Goal: Check status: Check status

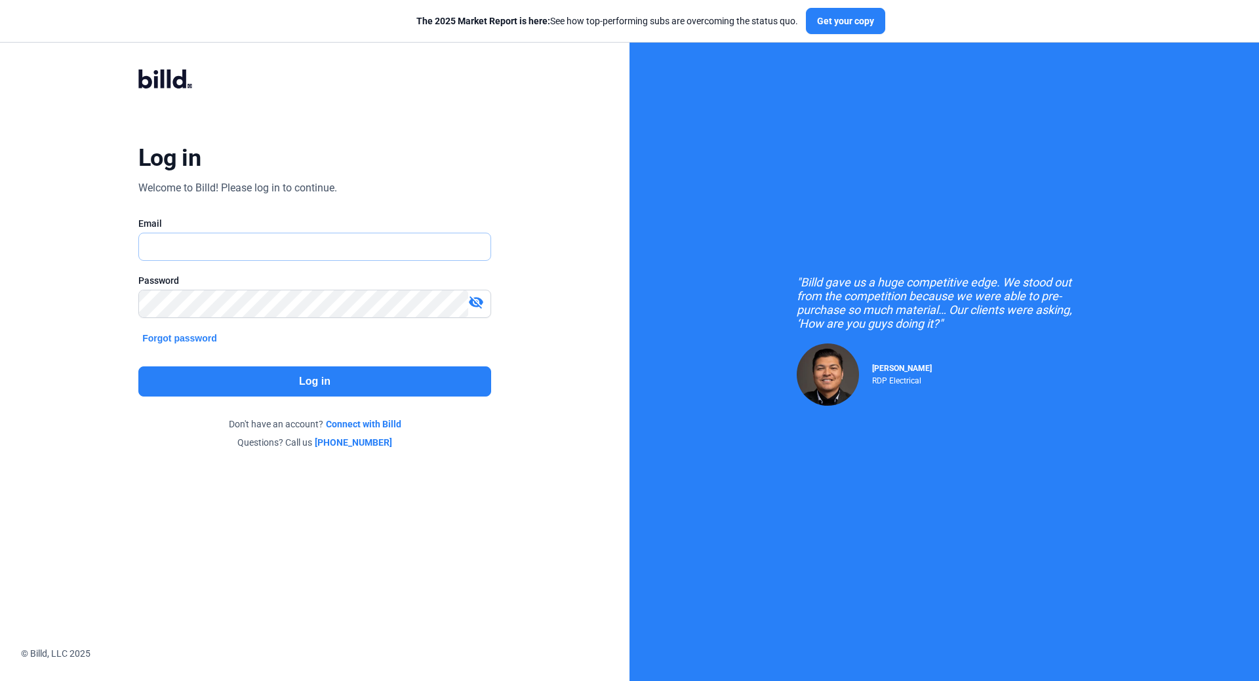
type input "[EMAIL_ADDRESS][DOMAIN_NAME]"
click at [298, 372] on button "Log in" at bounding box center [314, 382] width 353 height 30
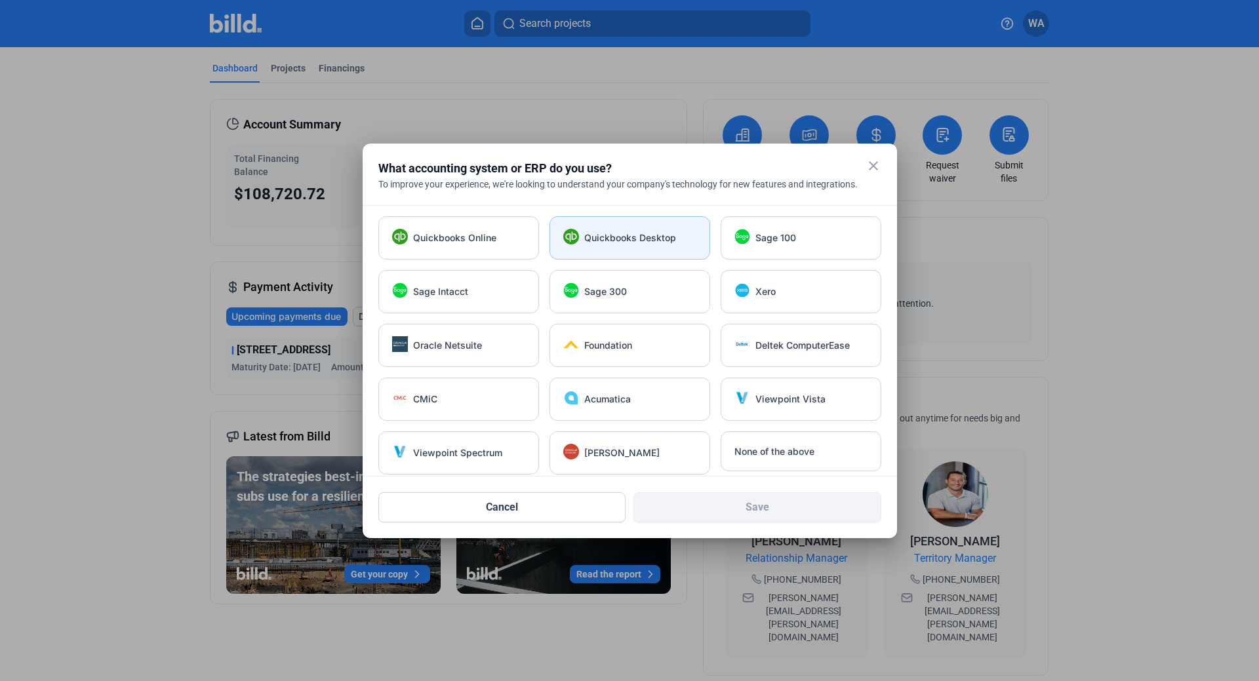
click at [645, 239] on span "Quickbooks Desktop" at bounding box center [630, 237] width 92 height 13
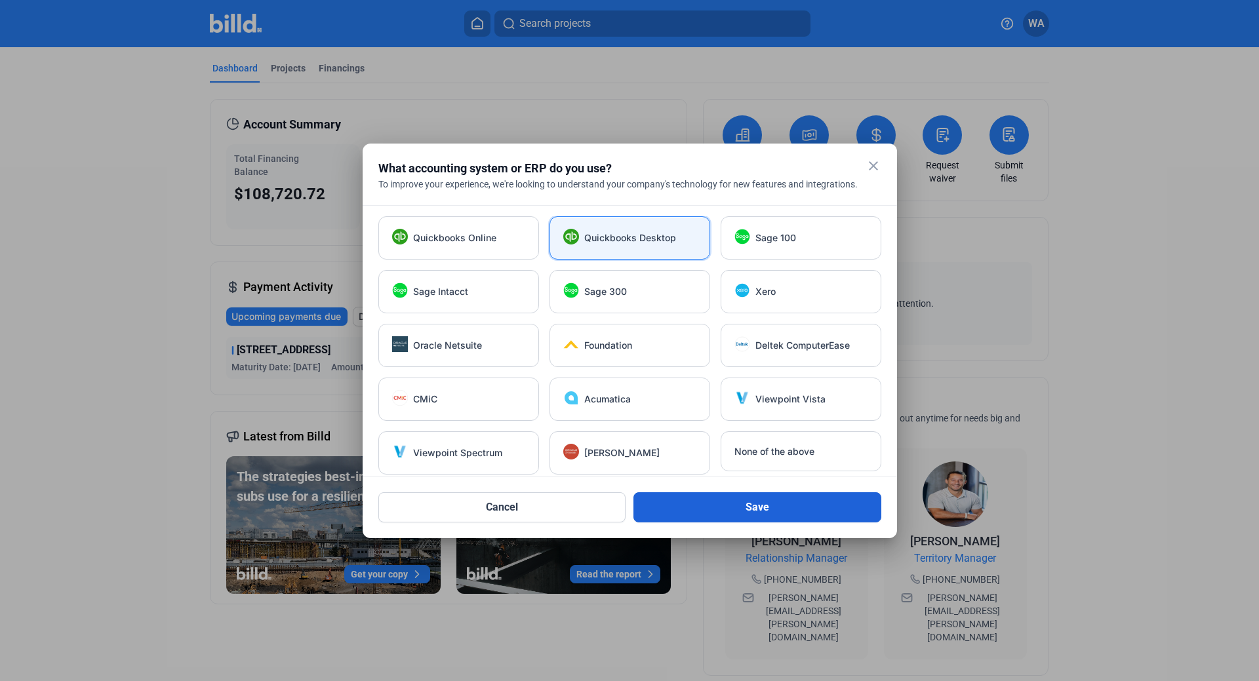
click at [759, 505] on button "Save" at bounding box center [757, 507] width 248 height 30
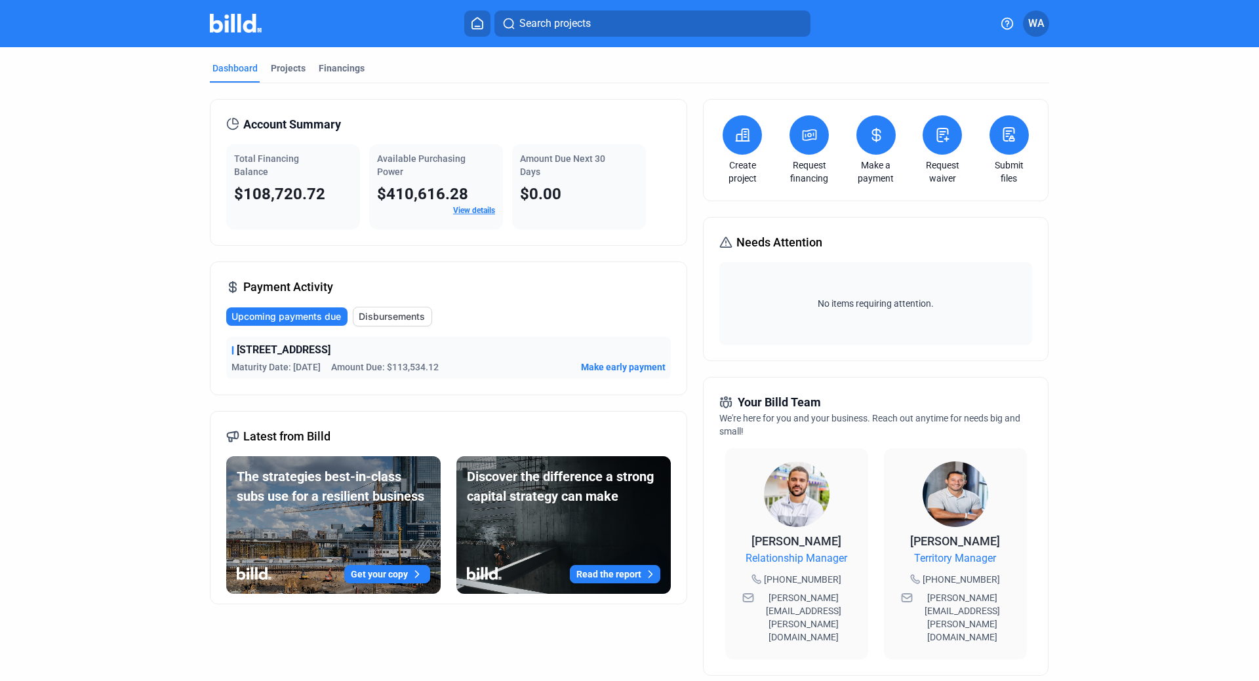
click at [467, 214] on link "View details" at bounding box center [474, 210] width 42 height 9
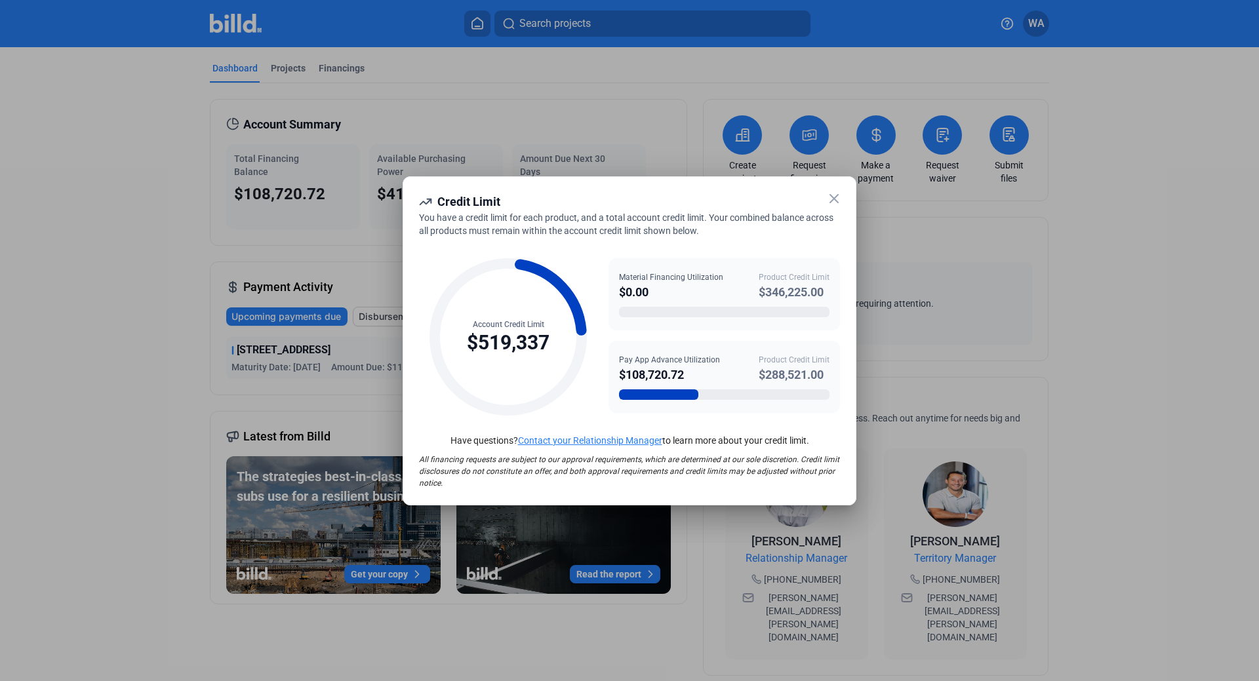
click at [835, 191] on icon at bounding box center [834, 199] width 16 height 16
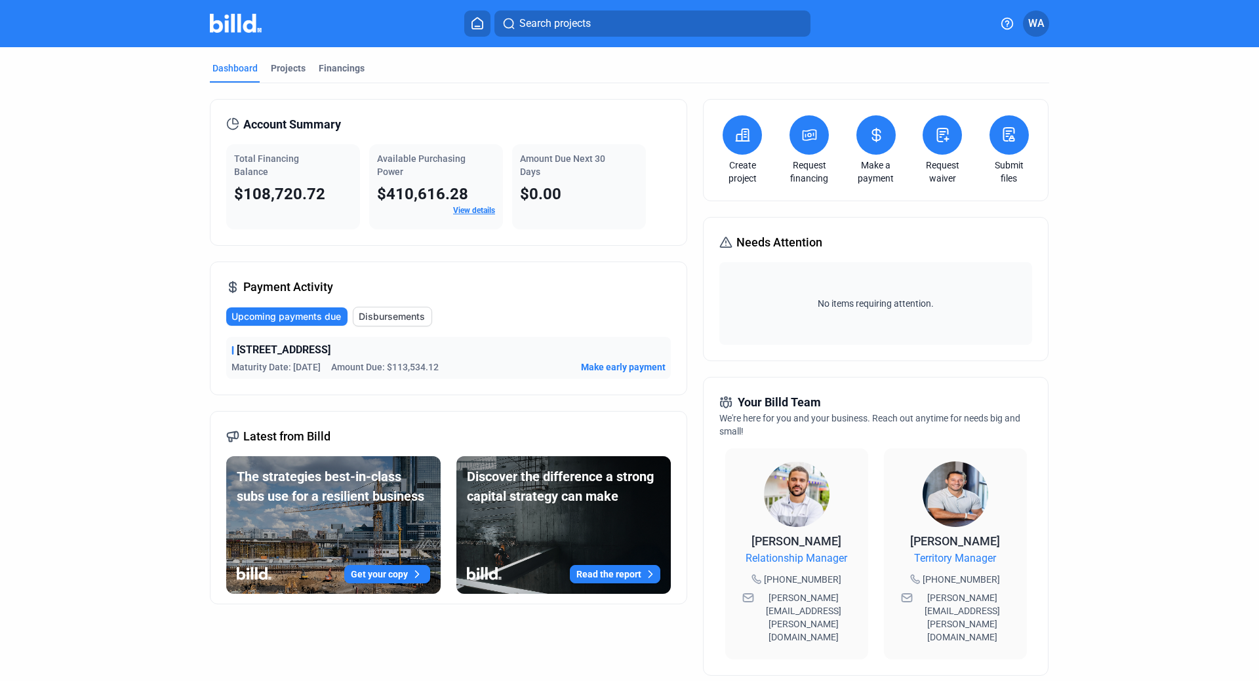
click at [298, 193] on span "$108,720.72" at bounding box center [279, 194] width 91 height 18
click at [407, 313] on span "Disbursements" at bounding box center [392, 316] width 66 height 13
click at [635, 362] on span "View details" at bounding box center [639, 367] width 51 height 13
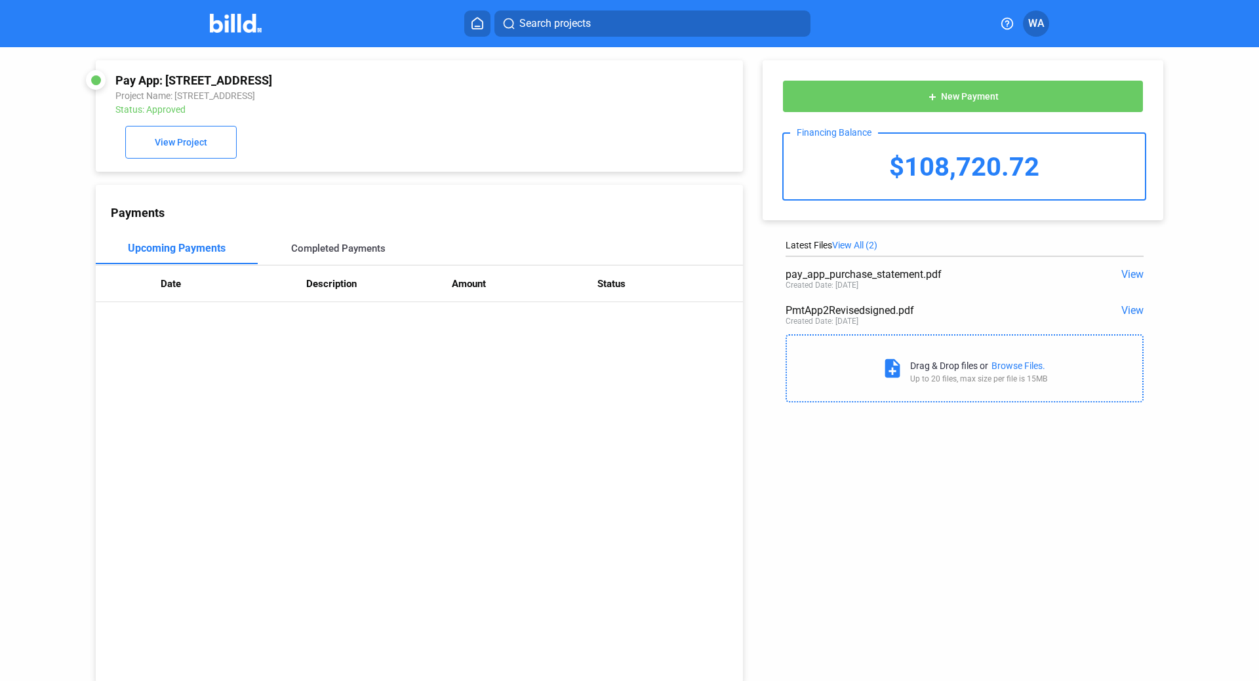
click at [323, 254] on div "Completed Payments" at bounding box center [338, 249] width 94 height 12
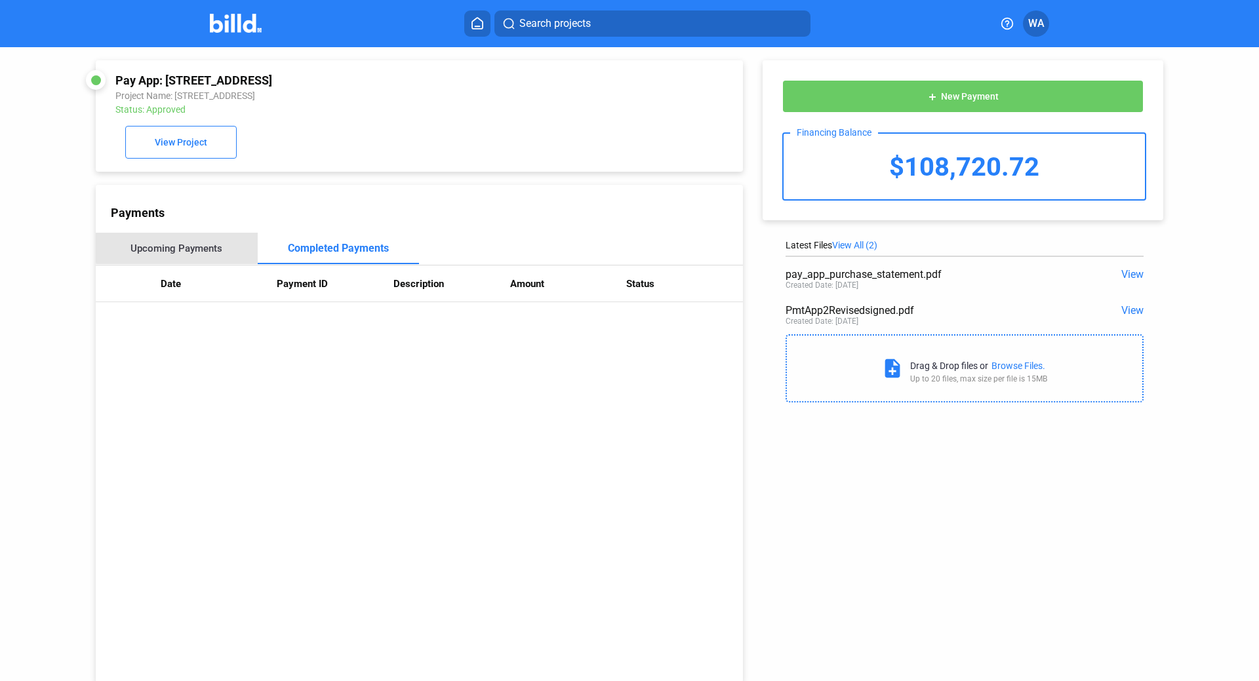
click at [201, 249] on div "Upcoming Payments" at bounding box center [176, 249] width 92 height 12
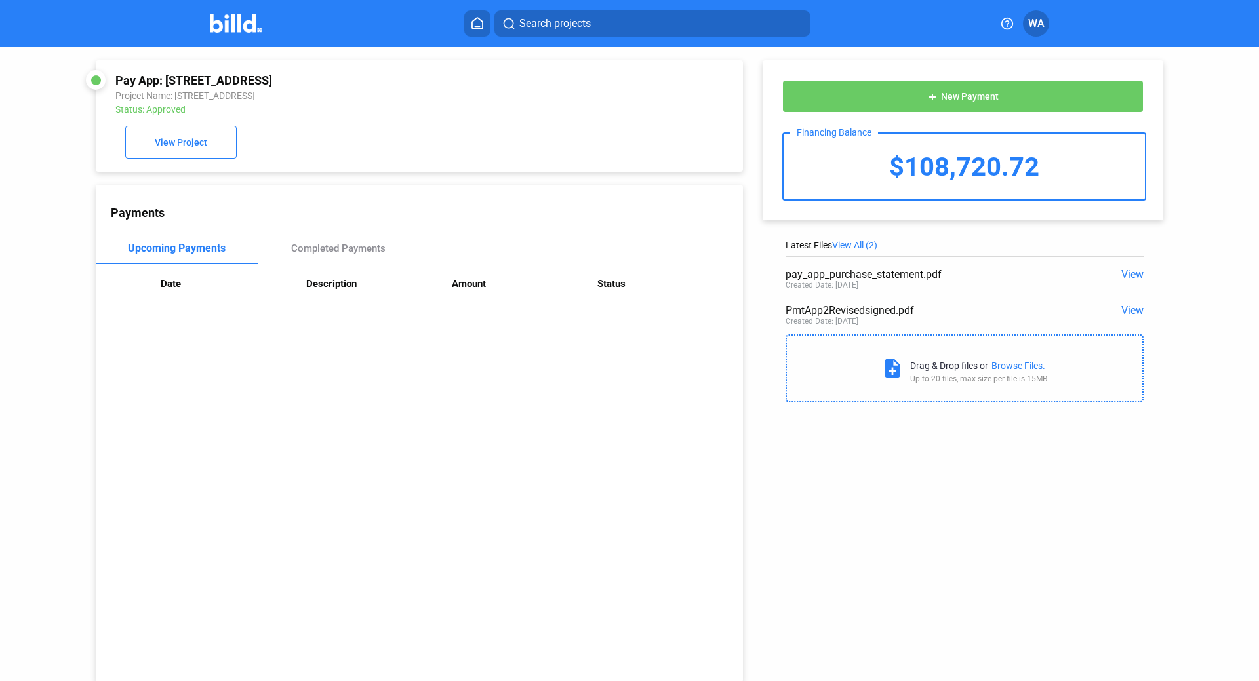
click at [1130, 313] on span "View" at bounding box center [1132, 310] width 22 height 12
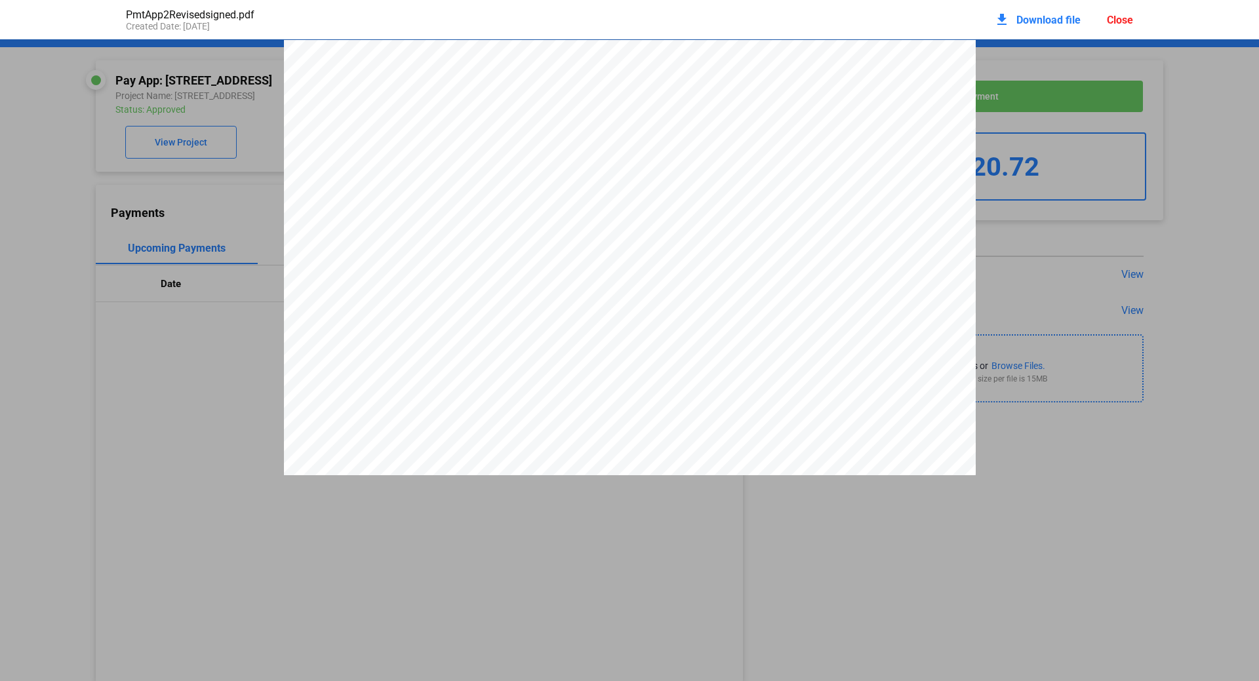
scroll to position [7, 0]
click at [871, 542] on pdf-viewer "PAYMENT APPLICATION Page 1 TO: J & D Carrying & Construction Corp. PROJECT [STR…" at bounding box center [629, 311] width 1259 height 545
click at [1119, 22] on div "Close" at bounding box center [1120, 20] width 26 height 12
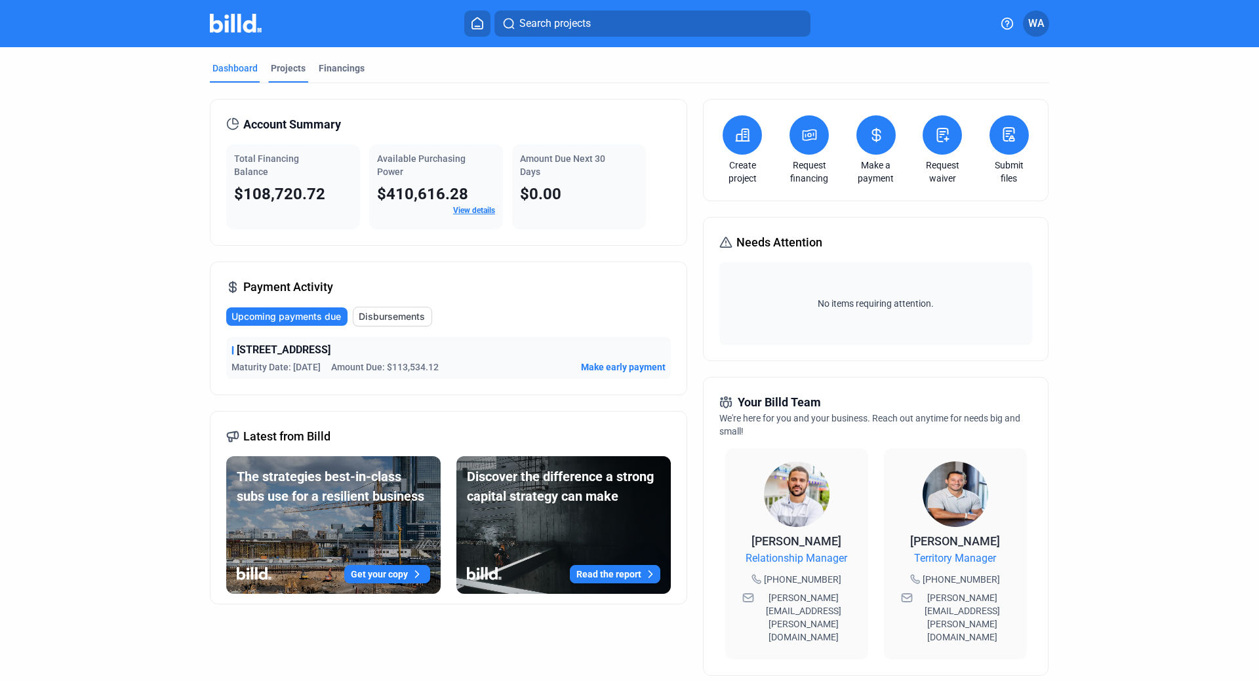
click at [290, 65] on div "Projects" at bounding box center [288, 68] width 35 height 13
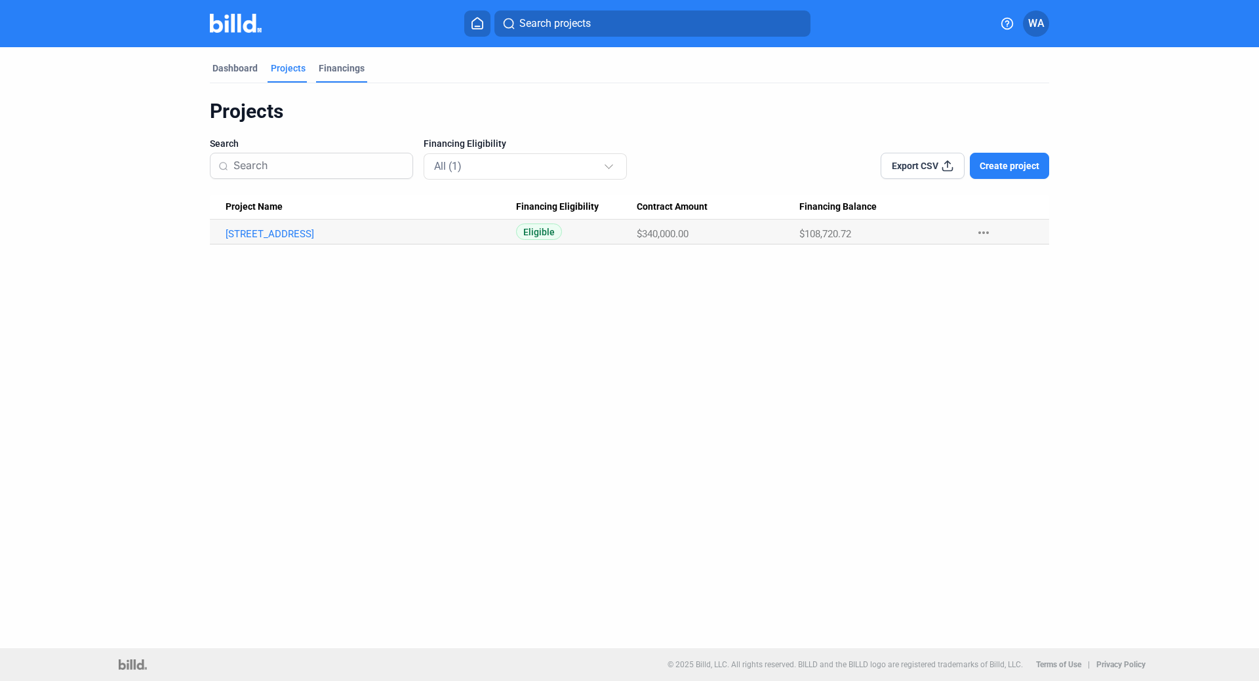
click at [331, 67] on div "Financings" at bounding box center [342, 68] width 46 height 13
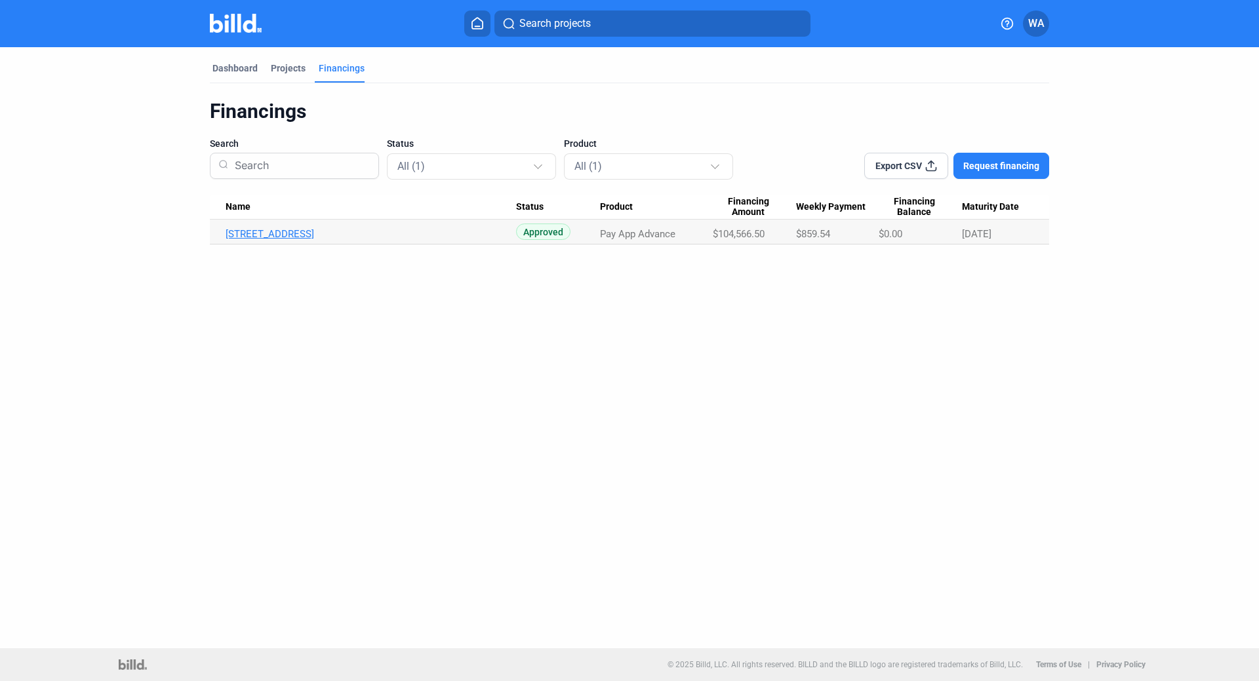
click at [332, 232] on link "[STREET_ADDRESS]" at bounding box center [371, 234] width 290 height 12
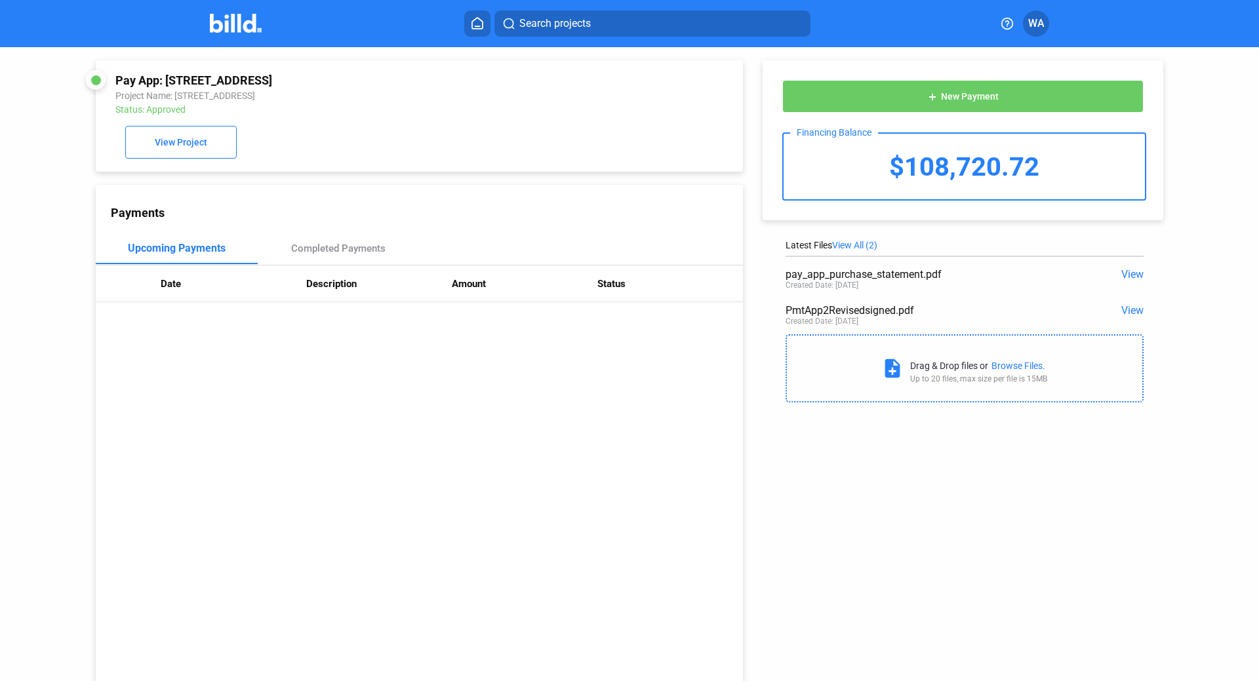
click at [934, 169] on div "$108,720.72" at bounding box center [964, 167] width 361 height 66
click at [325, 253] on div "Completed Payments" at bounding box center [338, 249] width 94 height 12
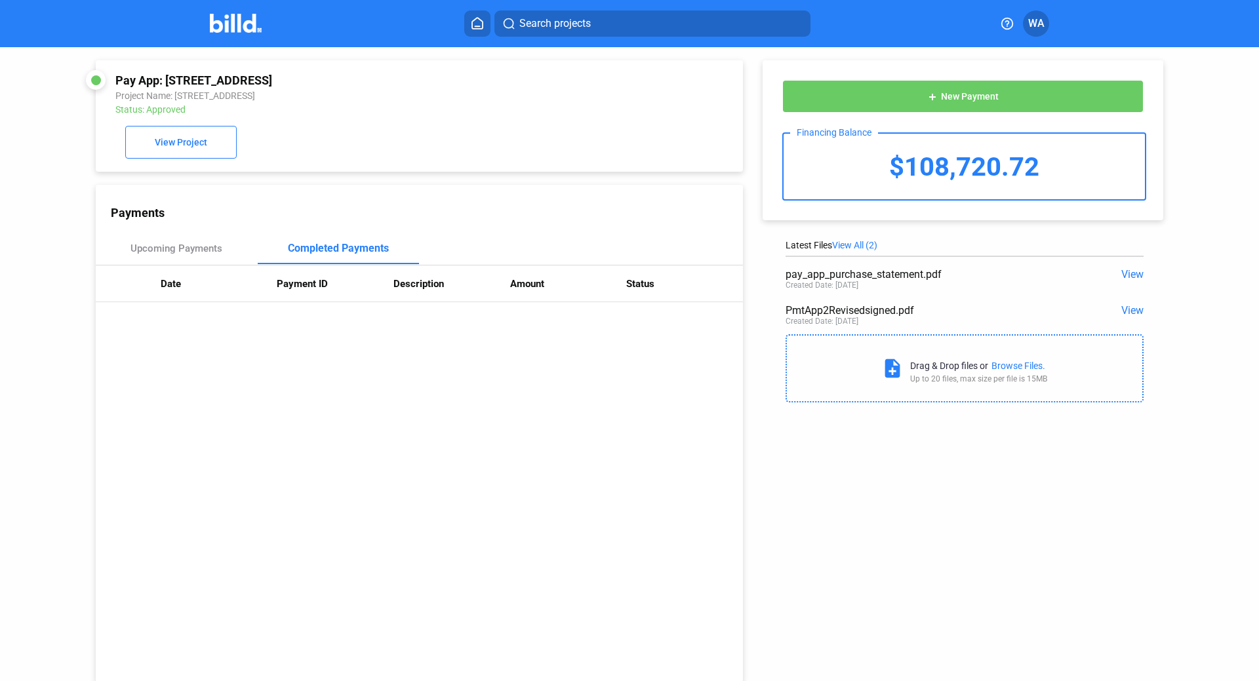
click at [842, 281] on div "Created Date: [DATE]" at bounding box center [821, 285] width 73 height 9
click at [1134, 275] on span "View" at bounding box center [1132, 274] width 22 height 12
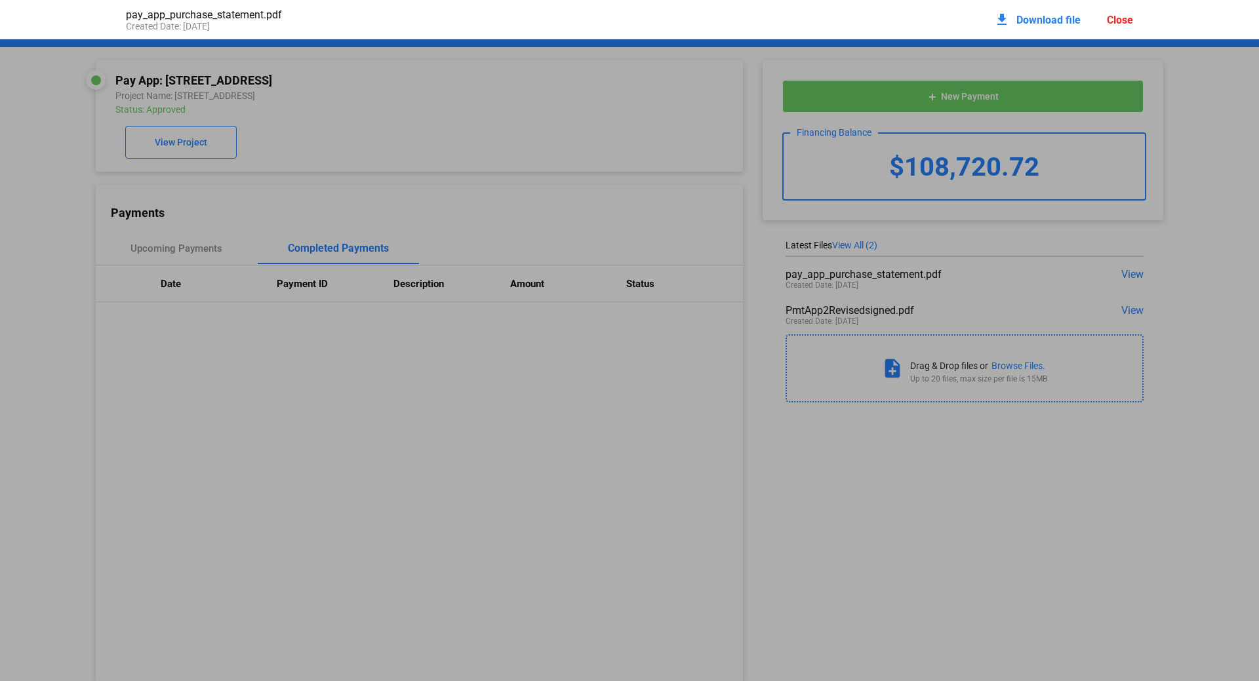
scroll to position [7, 0]
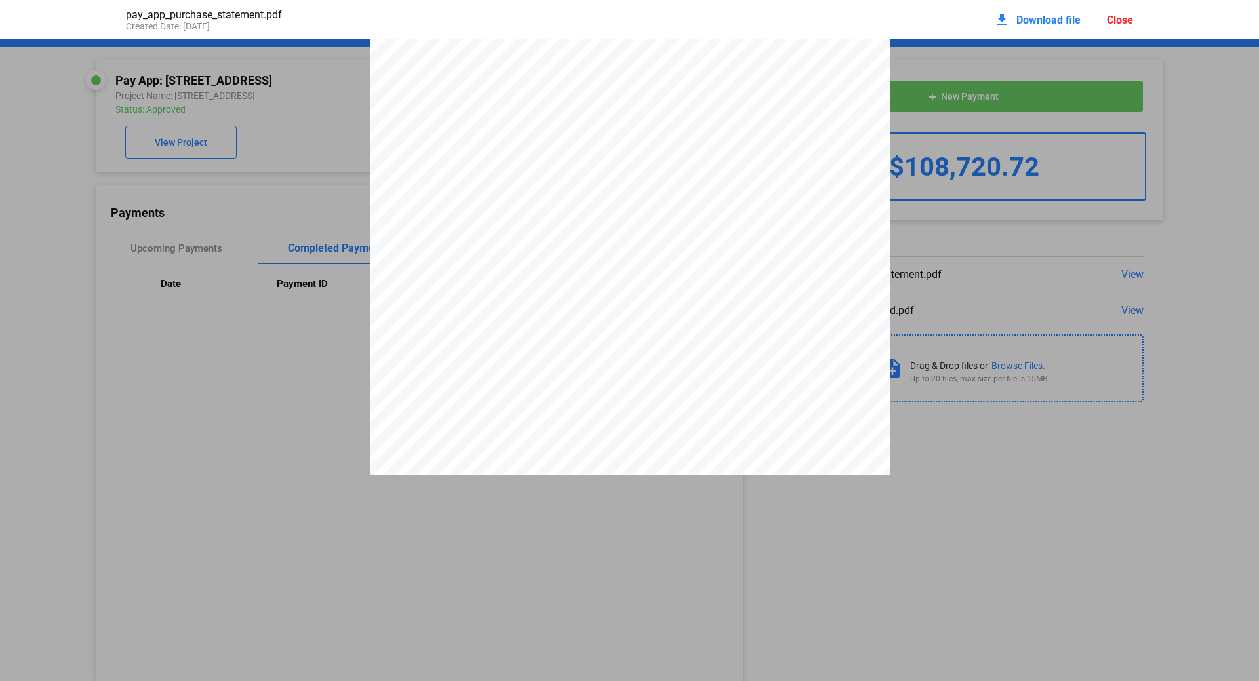
click at [269, 531] on pdf-viewer "OFFER SUMMARY - Factoring Transaction Funding Provided $104,566.50 This is how …" at bounding box center [629, 311] width 1259 height 545
click at [1128, 18] on div "Close" at bounding box center [1120, 20] width 26 height 12
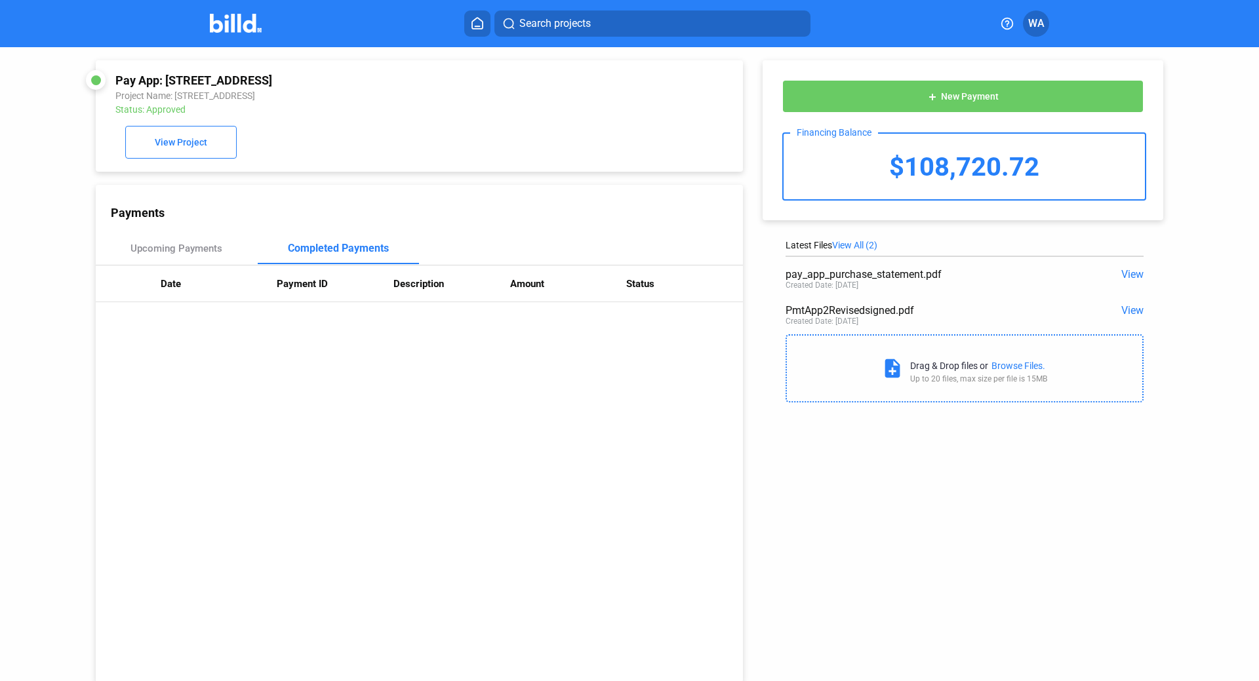
click at [484, 464] on div "Payments Upcoming Payments Completed Payments Date Payment ID Description Amoun…" at bounding box center [419, 434] width 647 height 498
drag, startPoint x: 544, startPoint y: 452, endPoint x: 810, endPoint y: 362, distance: 280.9
click at [544, 452] on div "Payments Upcoming Payments Completed Payments Date Payment ID Description Amoun…" at bounding box center [419, 434] width 647 height 498
